Goal: Check status

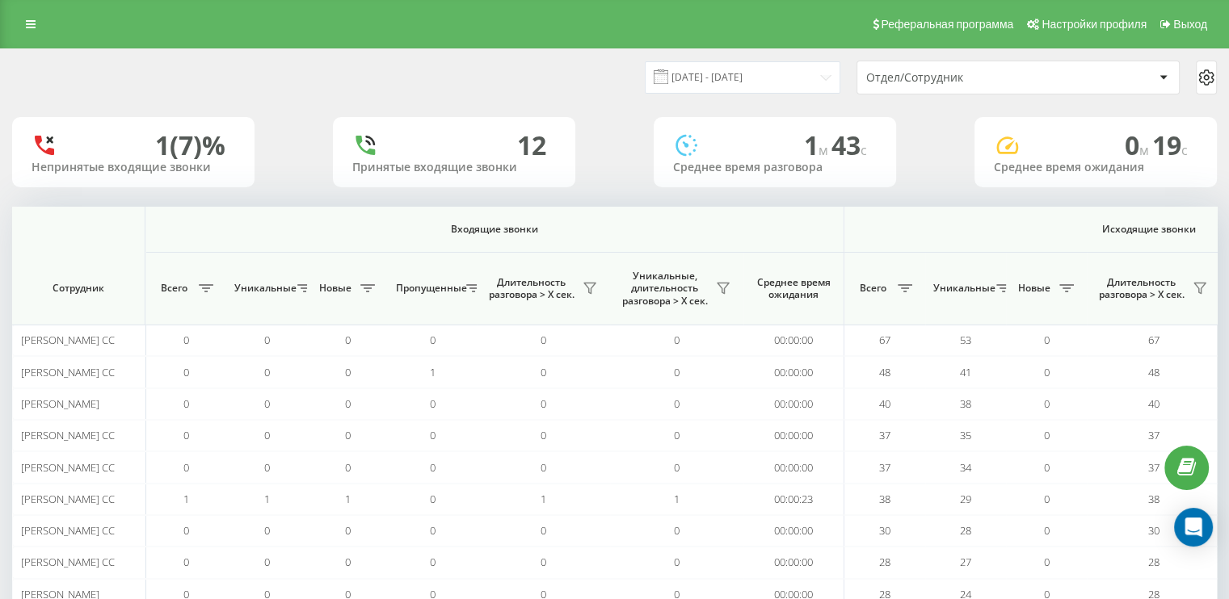
scroll to position [0, 1049]
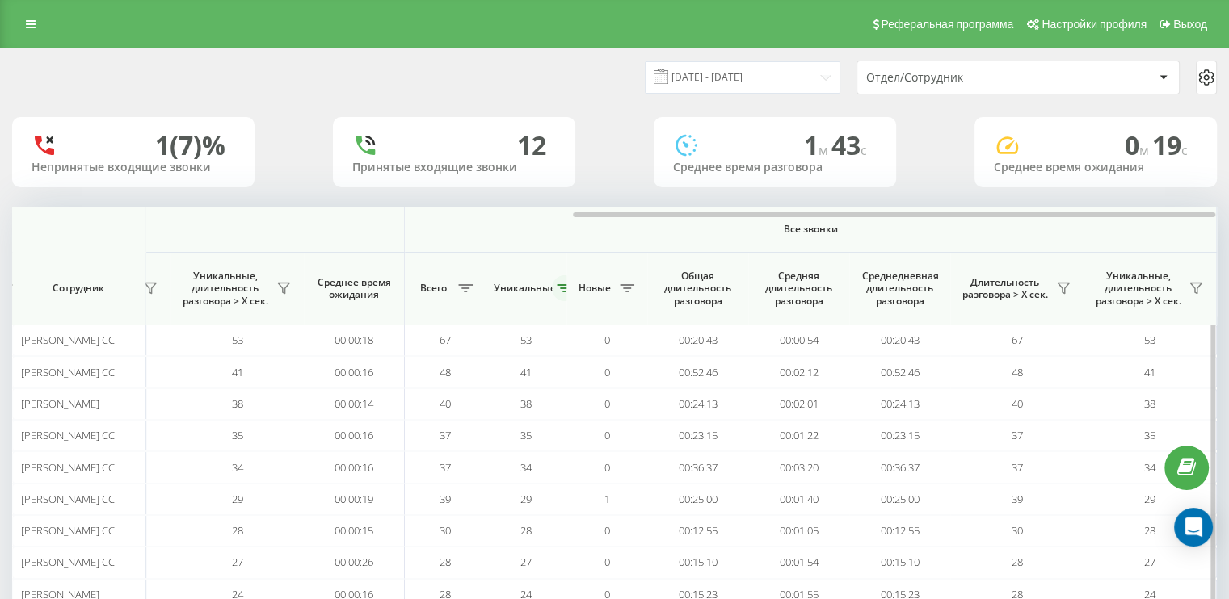
click at [559, 285] on icon at bounding box center [564, 288] width 15 height 8
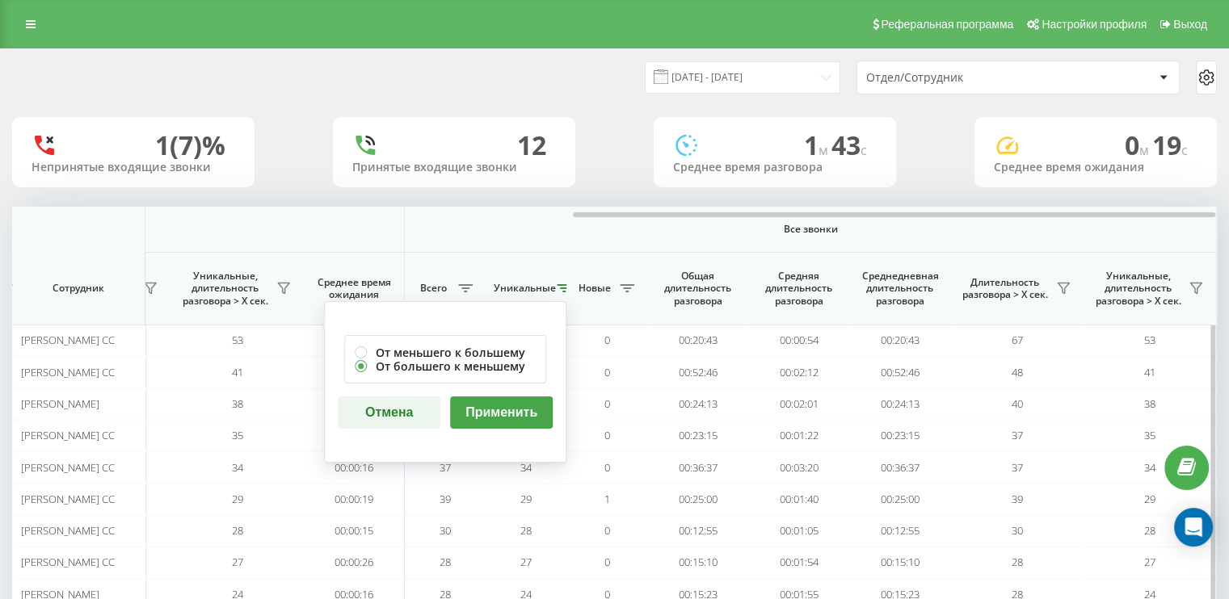
click at [520, 410] on button "Применить" at bounding box center [501, 413] width 103 height 32
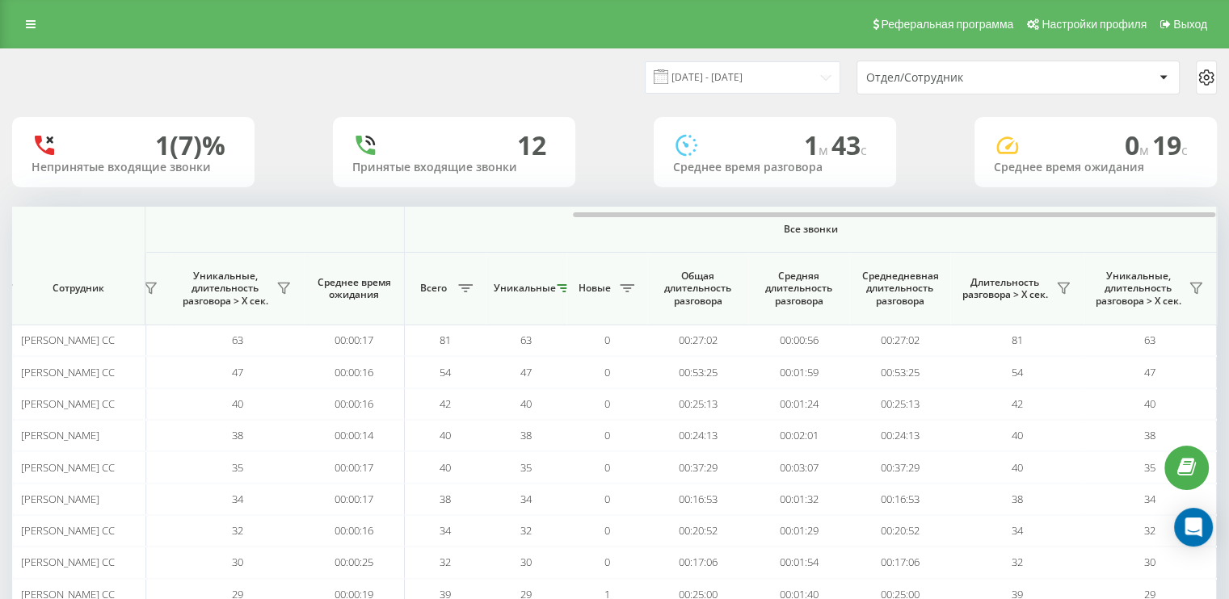
click at [573, 82] on div "[DATE] - [DATE] Отдел/Сотрудник" at bounding box center [614, 78] width 1205 height 34
click at [557, 291] on icon at bounding box center [564, 288] width 15 height 8
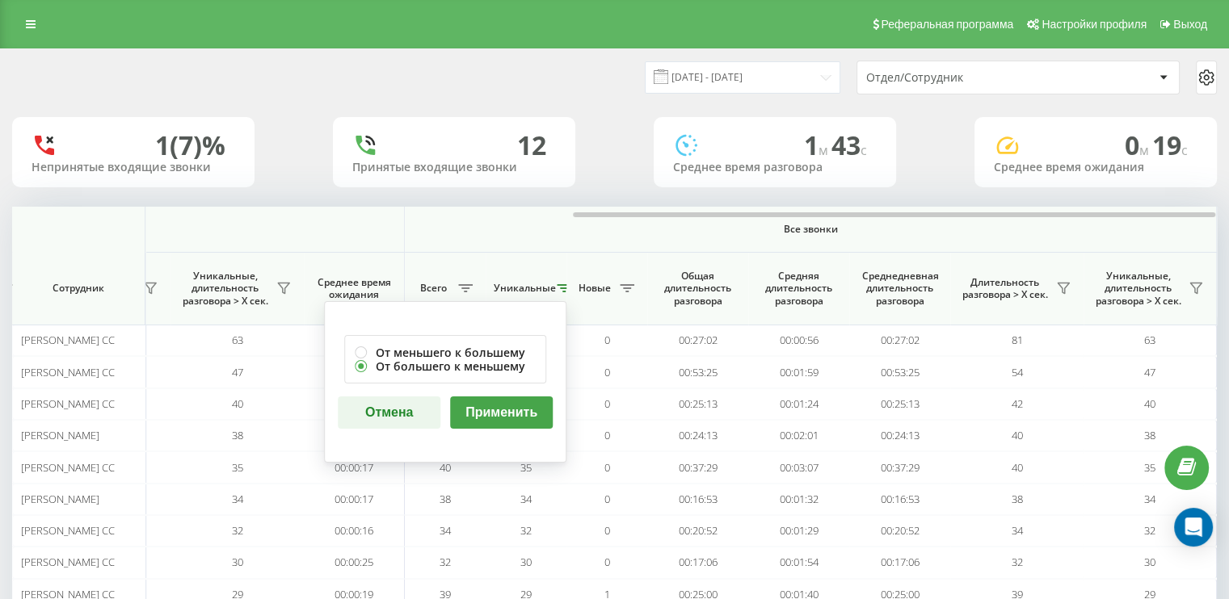
drag, startPoint x: 511, startPoint y: 407, endPoint x: 525, endPoint y: 397, distance: 17.5
click at [511, 407] on button "Применить" at bounding box center [501, 413] width 103 height 32
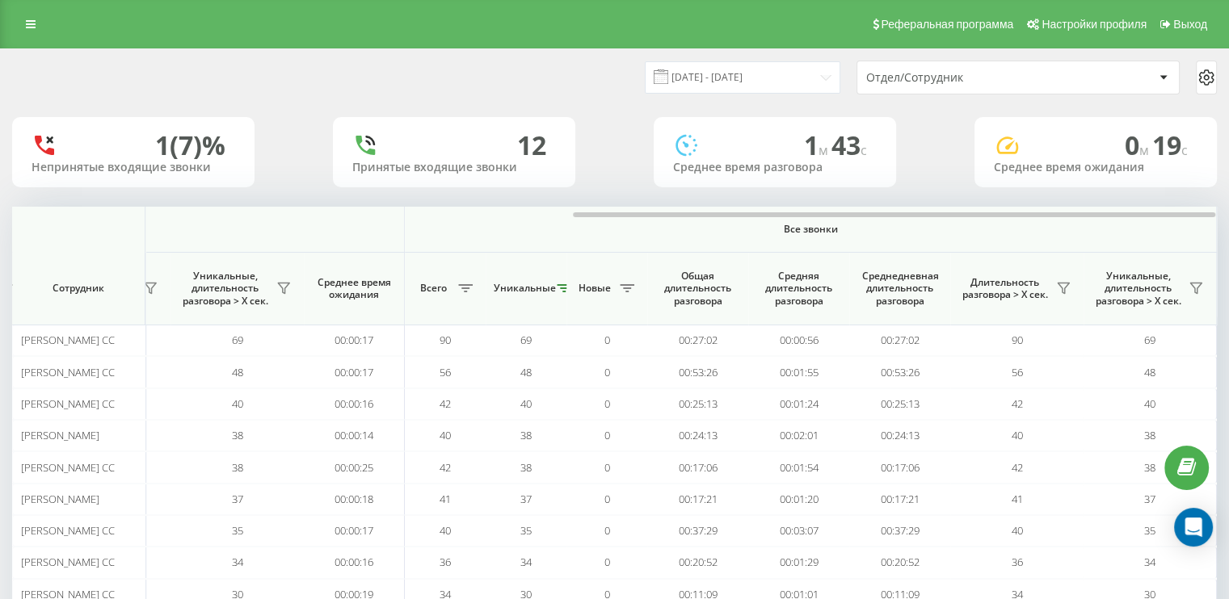
drag, startPoint x: 520, startPoint y: 75, endPoint x: 536, endPoint y: 29, distance: 48.5
click at [520, 74] on div "[DATE] - [DATE] Отдел/Сотрудник" at bounding box center [614, 78] width 1205 height 34
click at [566, 289] on th "Новые" at bounding box center [606, 289] width 81 height 73
click at [561, 293] on button at bounding box center [564, 288] width 24 height 26
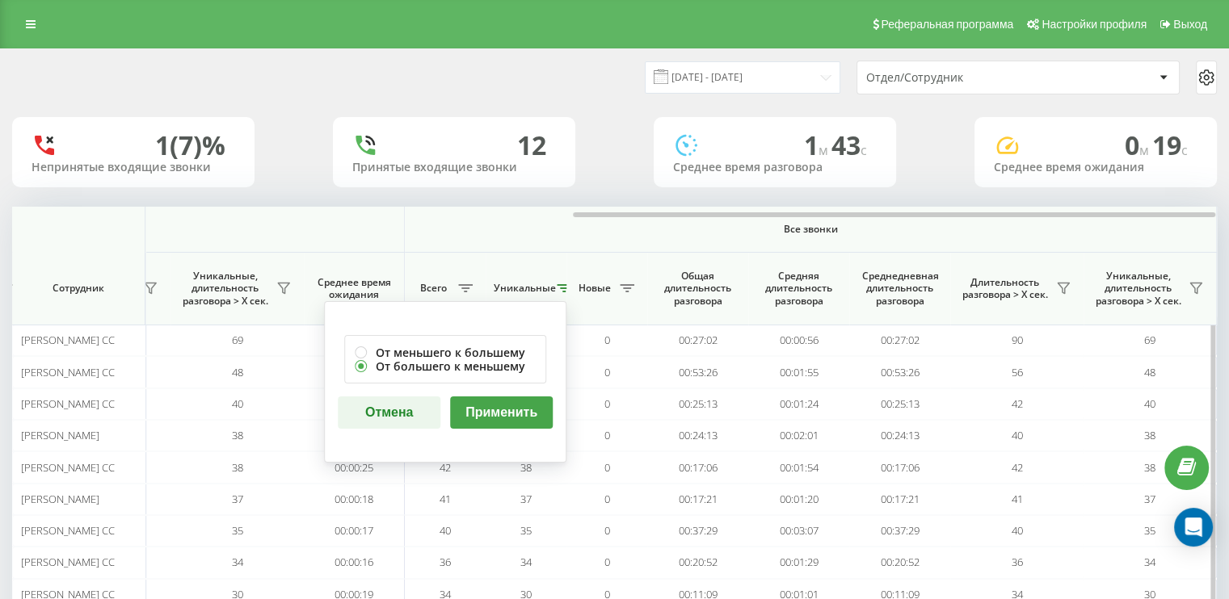
click at [517, 403] on button "Применить" at bounding box center [501, 413] width 103 height 32
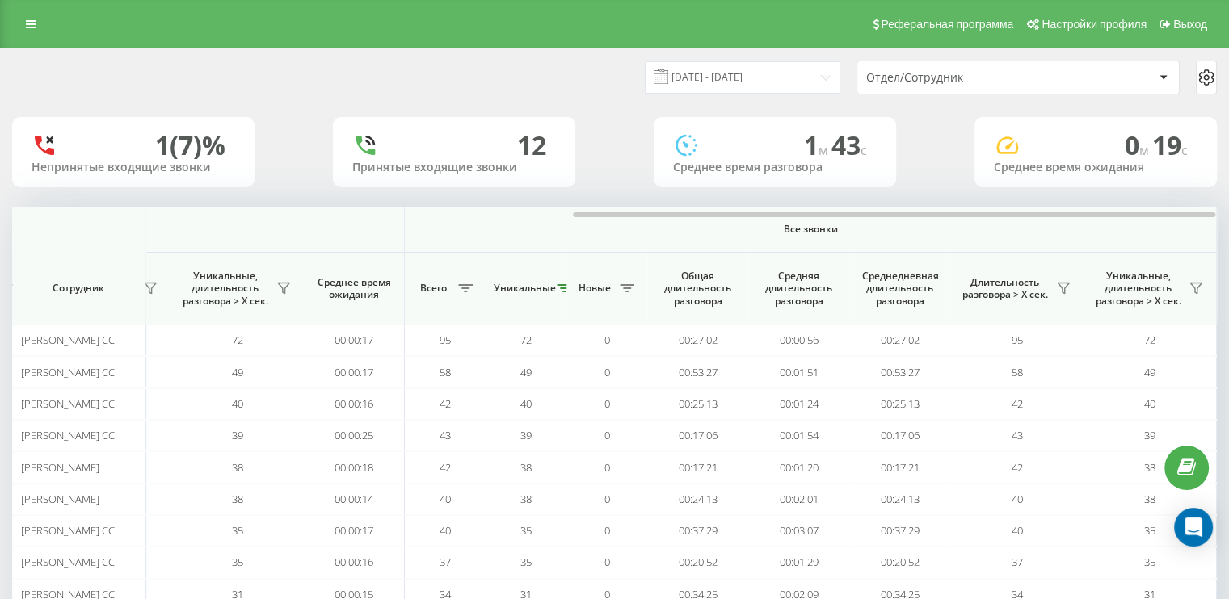
click at [545, 66] on div "[DATE] - [DATE] Отдел/Сотрудник" at bounding box center [614, 78] width 1205 height 34
click at [561, 288] on icon at bounding box center [564, 288] width 15 height 8
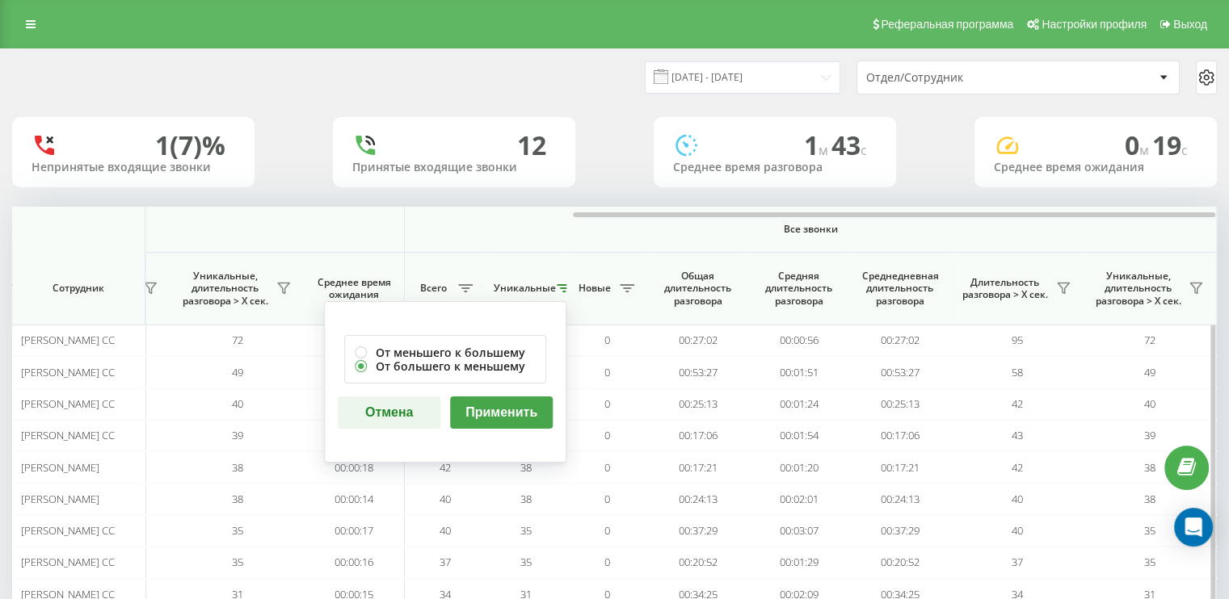
click at [510, 413] on button "Применить" at bounding box center [501, 413] width 103 height 32
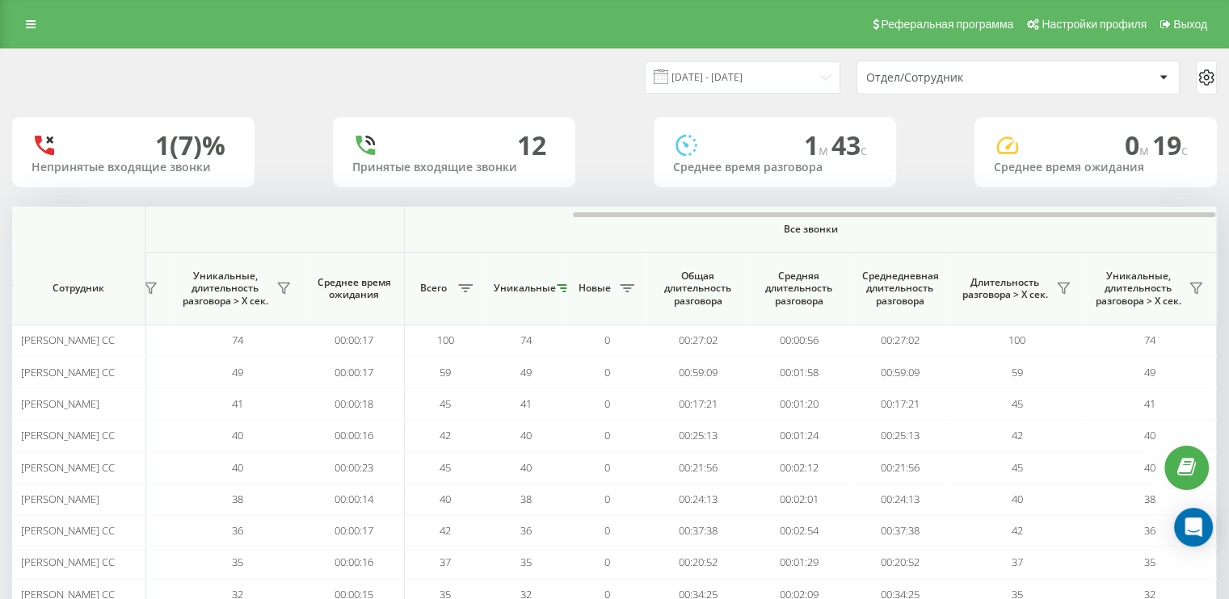
click at [626, 171] on div "1 (7)% Непринятые входящие звонки 12 Принятые входящие звонки 1 м 43 c Среднее …" at bounding box center [614, 152] width 1205 height 70
click at [560, 292] on button at bounding box center [564, 288] width 24 height 26
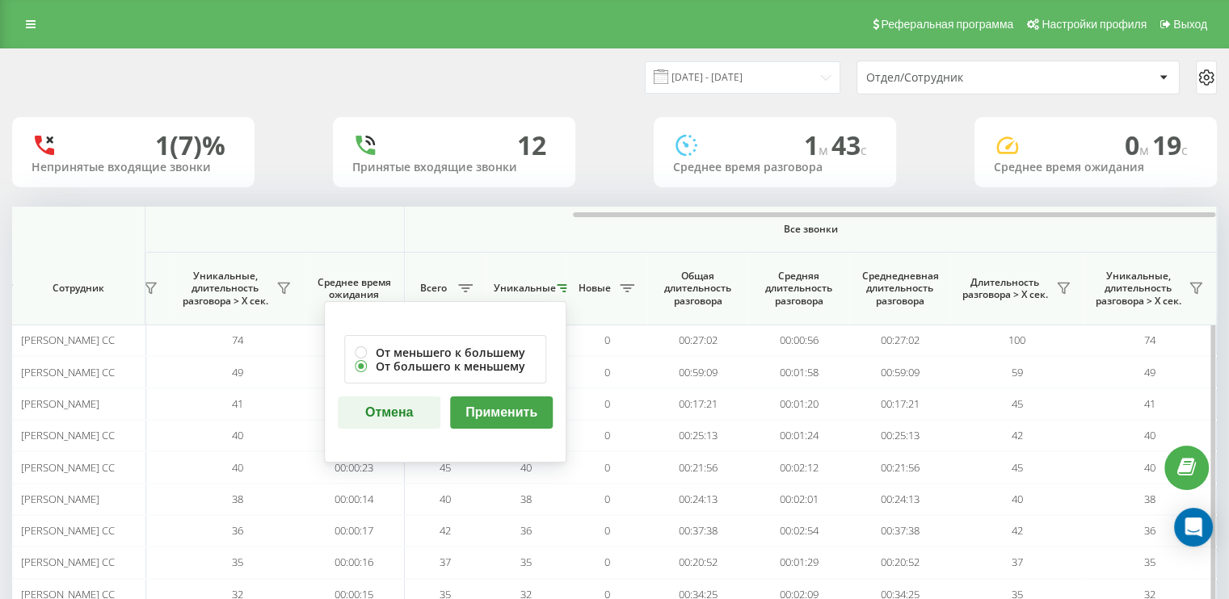
click at [508, 410] on button "Применить" at bounding box center [501, 413] width 103 height 32
